Goal: Find specific page/section: Find specific page/section

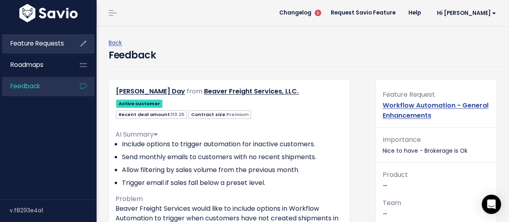
click at [42, 51] on link "Feature Requests" at bounding box center [34, 43] width 65 height 19
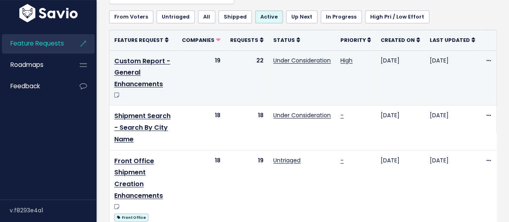
scroll to position [80, 0]
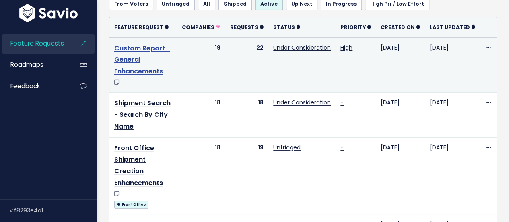
click at [130, 56] on link "Custom Report - General Enhancements" at bounding box center [142, 59] width 56 height 33
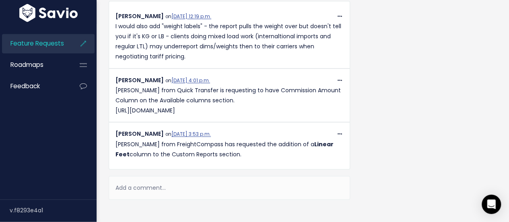
scroll to position [765, 0]
